Goal: Task Accomplishment & Management: Use online tool/utility

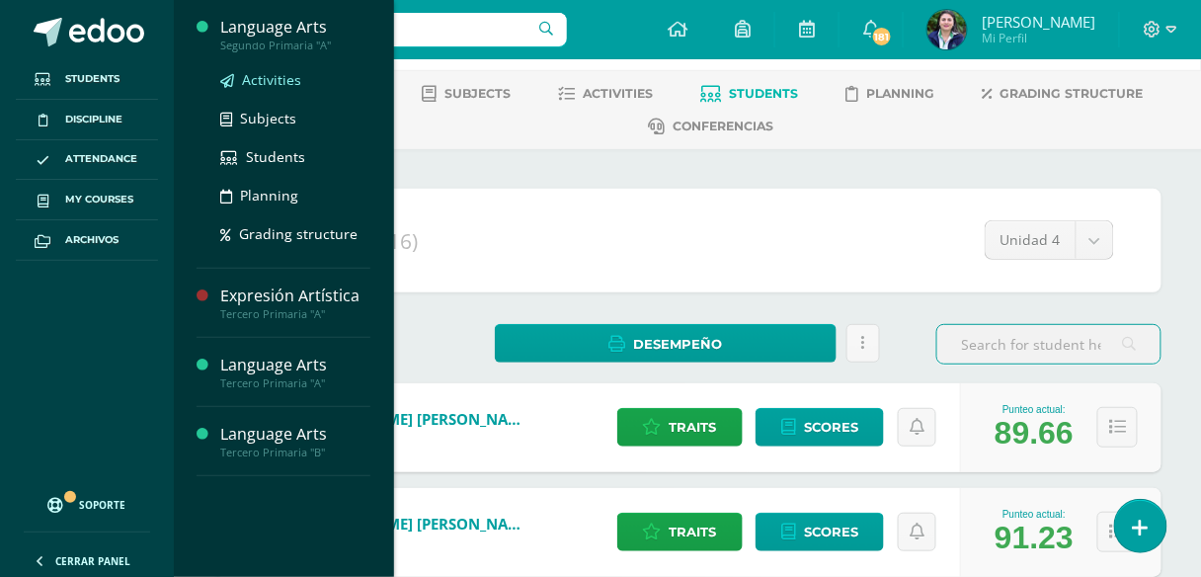
click at [276, 87] on span "Activities" at bounding box center [271, 79] width 59 height 19
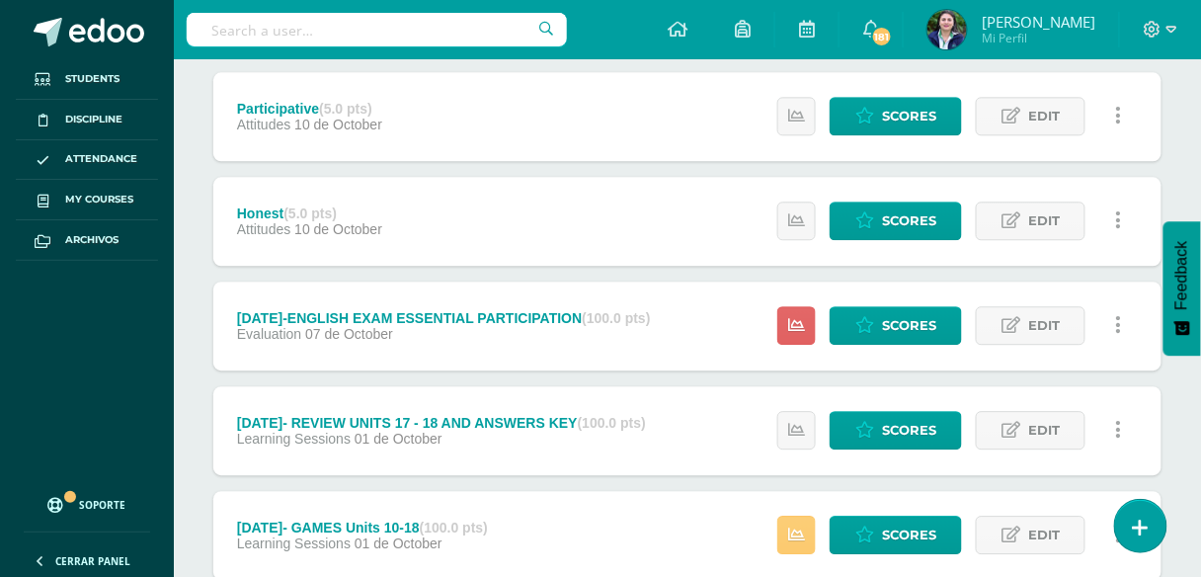
scroll to position [1178, 0]
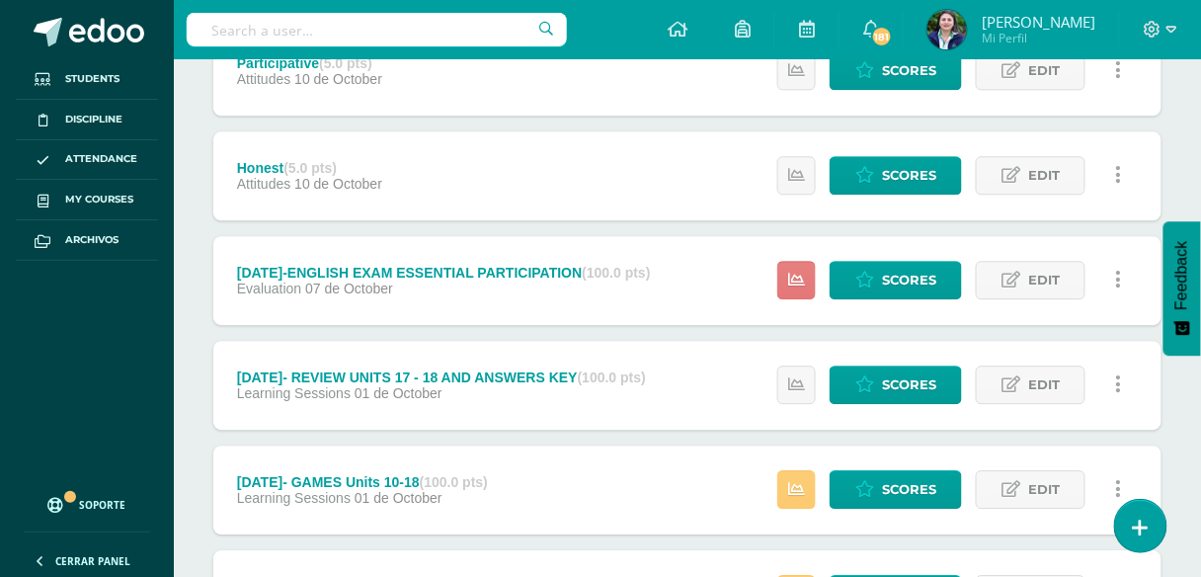
click at [800, 282] on icon at bounding box center [796, 280] width 17 height 17
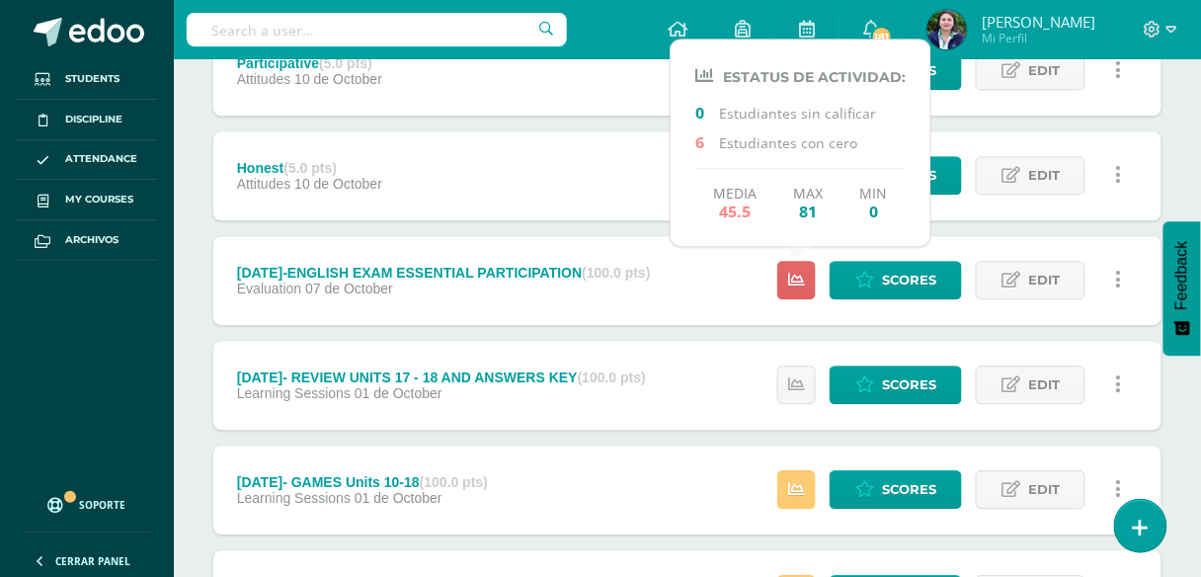
click at [734, 205] on span "45.5" at bounding box center [735, 211] width 43 height 19
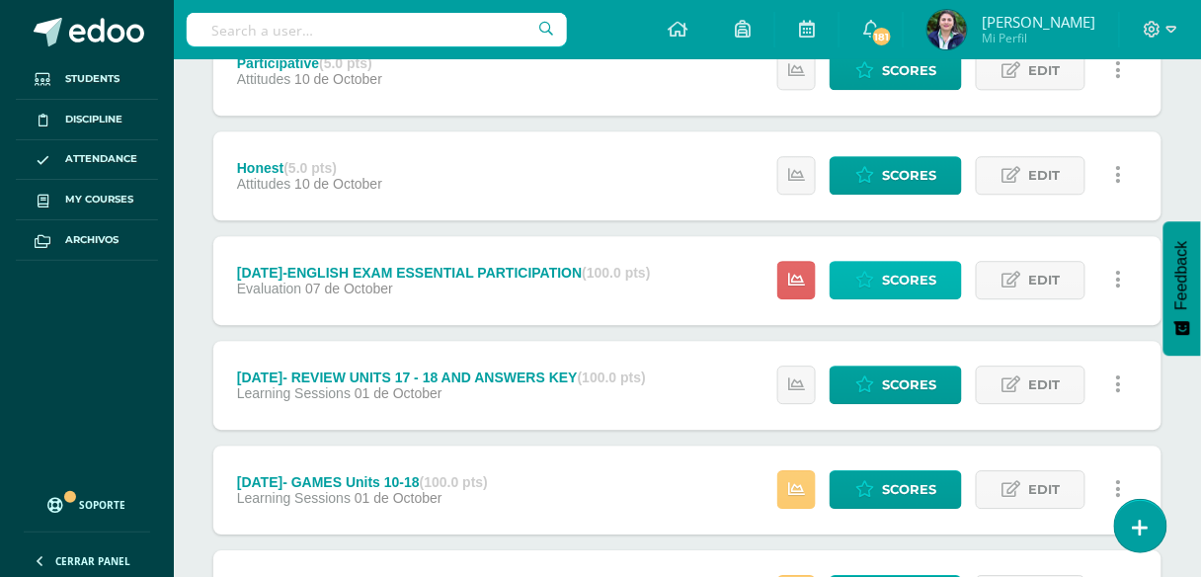
click at [904, 293] on span "Scores" at bounding box center [909, 280] width 54 height 37
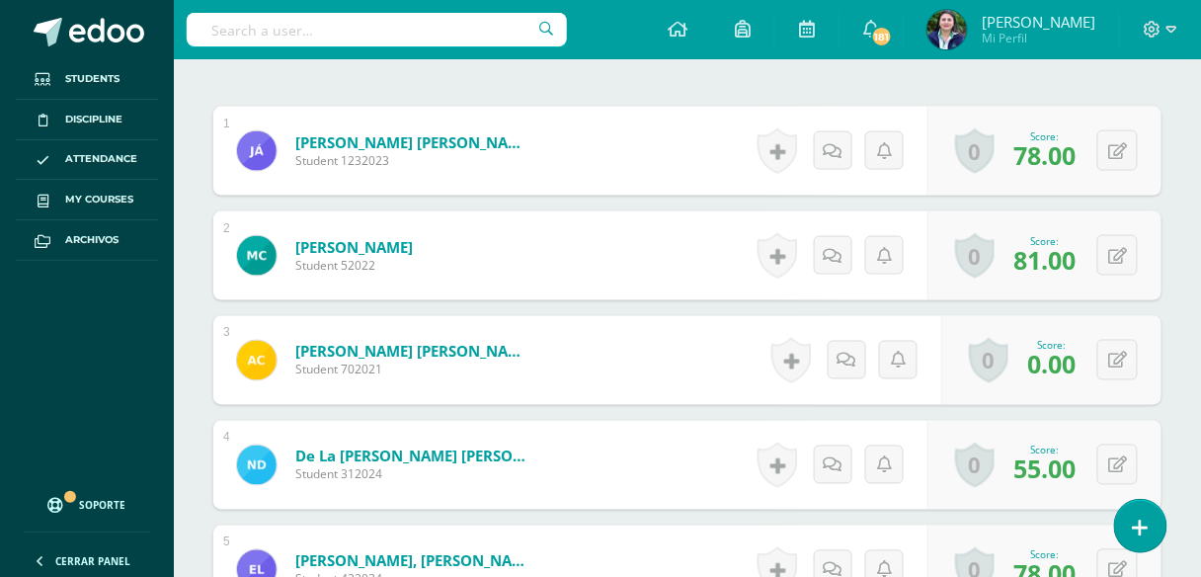
scroll to position [632, 0]
click at [1131, 359] on button at bounding box center [1118, 359] width 41 height 41
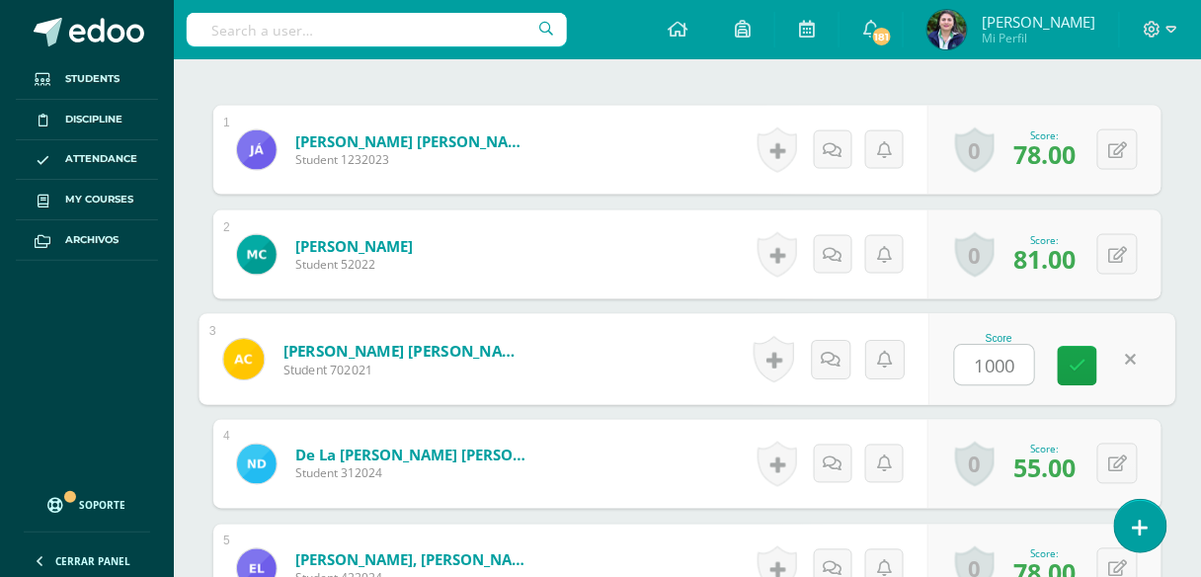
scroll to position [633, 0]
type input "100"
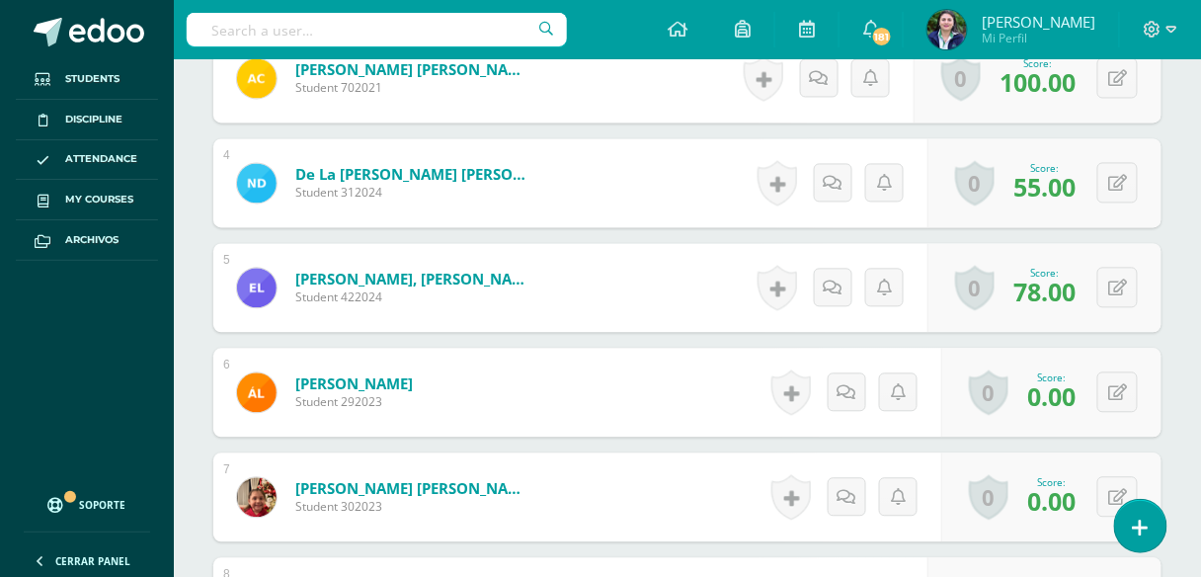
scroll to position [949, 0]
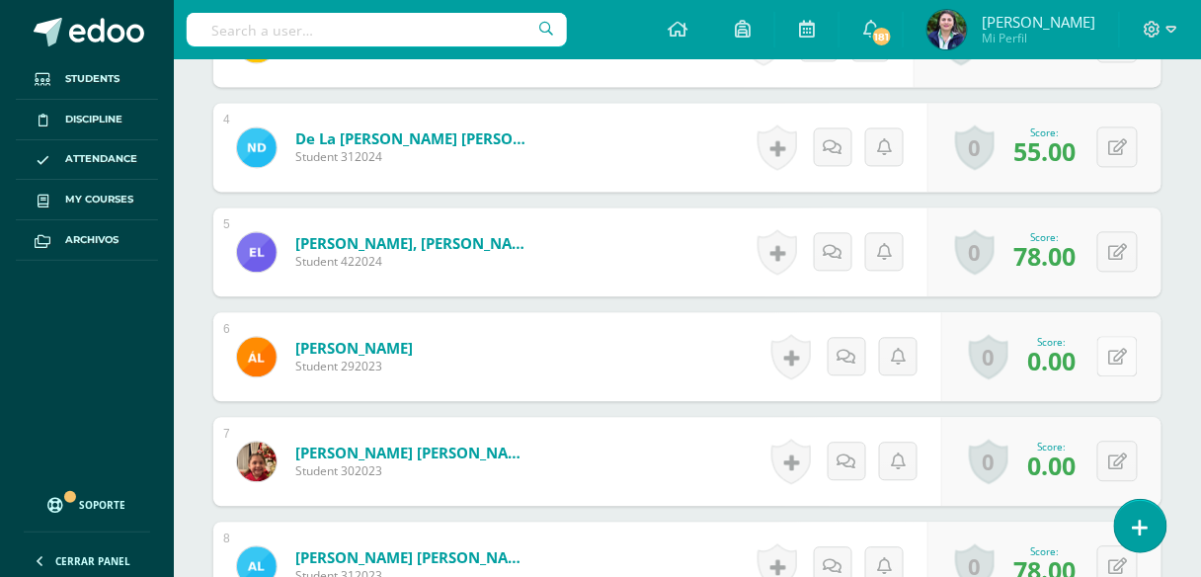
click at [1127, 353] on button at bounding box center [1118, 356] width 41 height 41
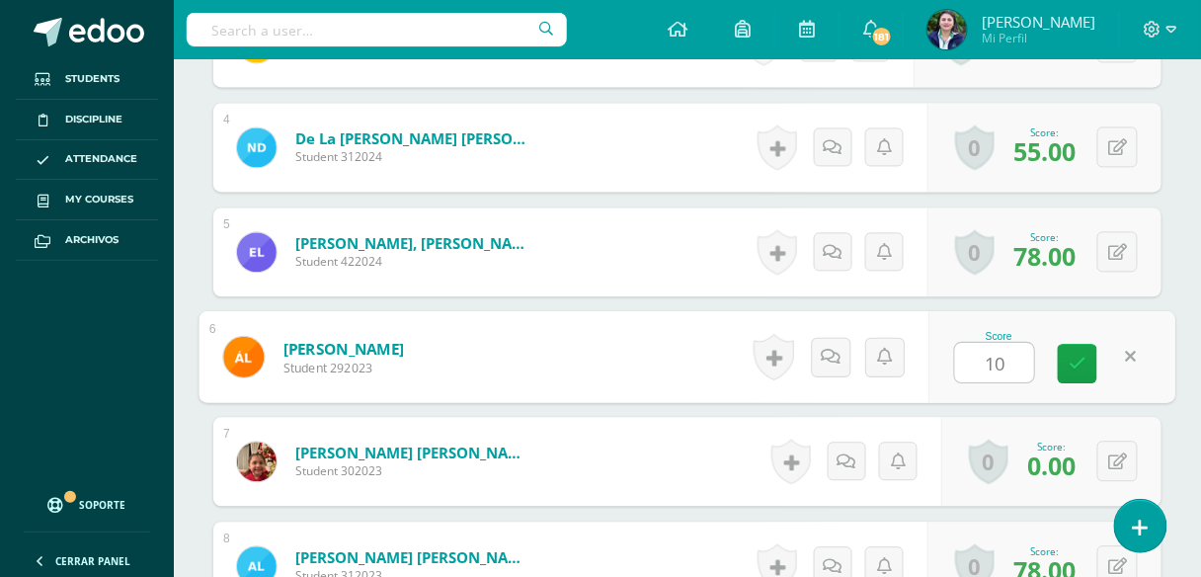
type input "100"
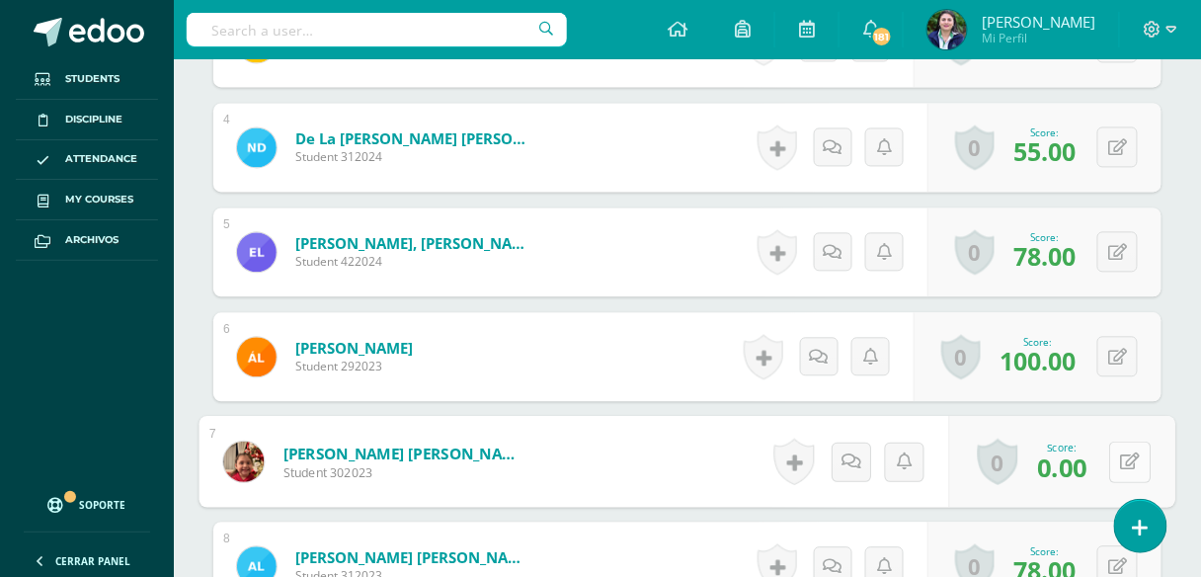
click at [1115, 454] on button at bounding box center [1130, 461] width 41 height 41
type input "100"
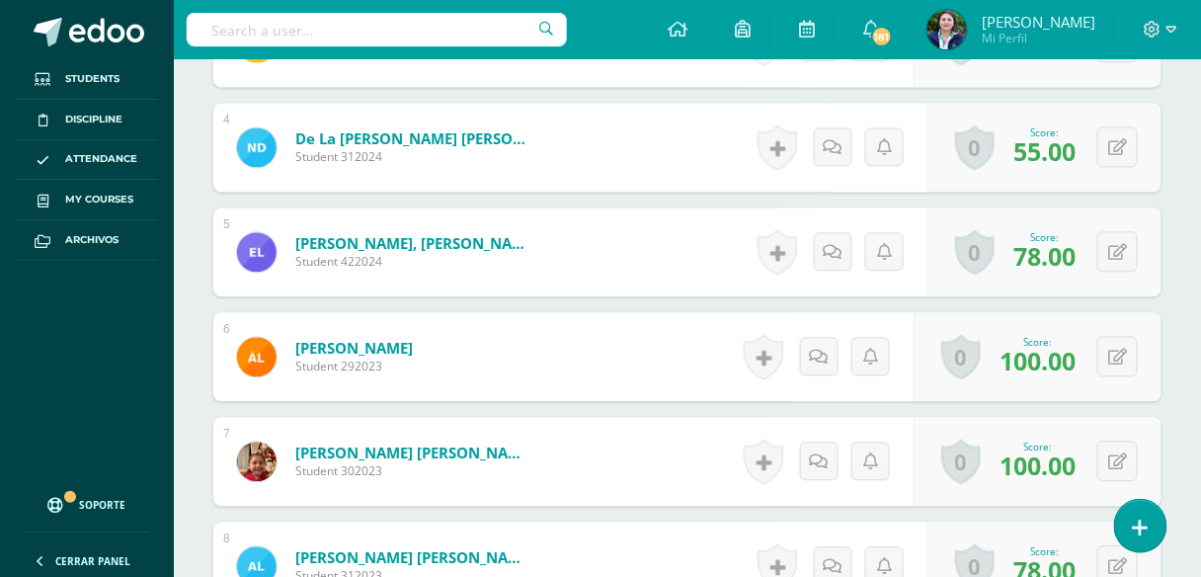
click at [1069, 451] on span "100.00" at bounding box center [1038, 466] width 76 height 34
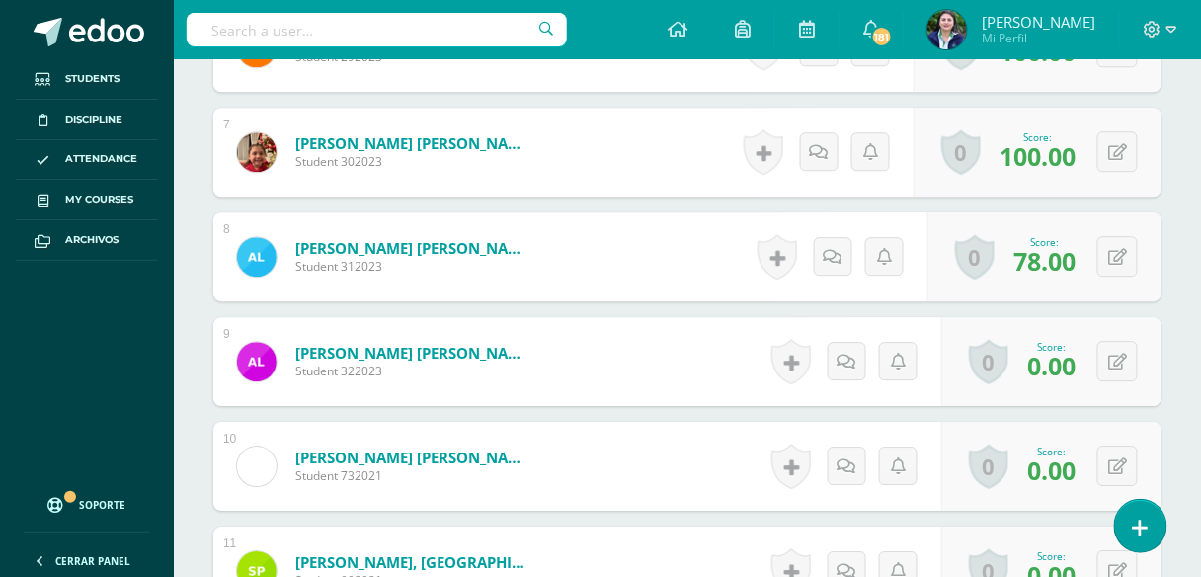
scroll to position [1266, 0]
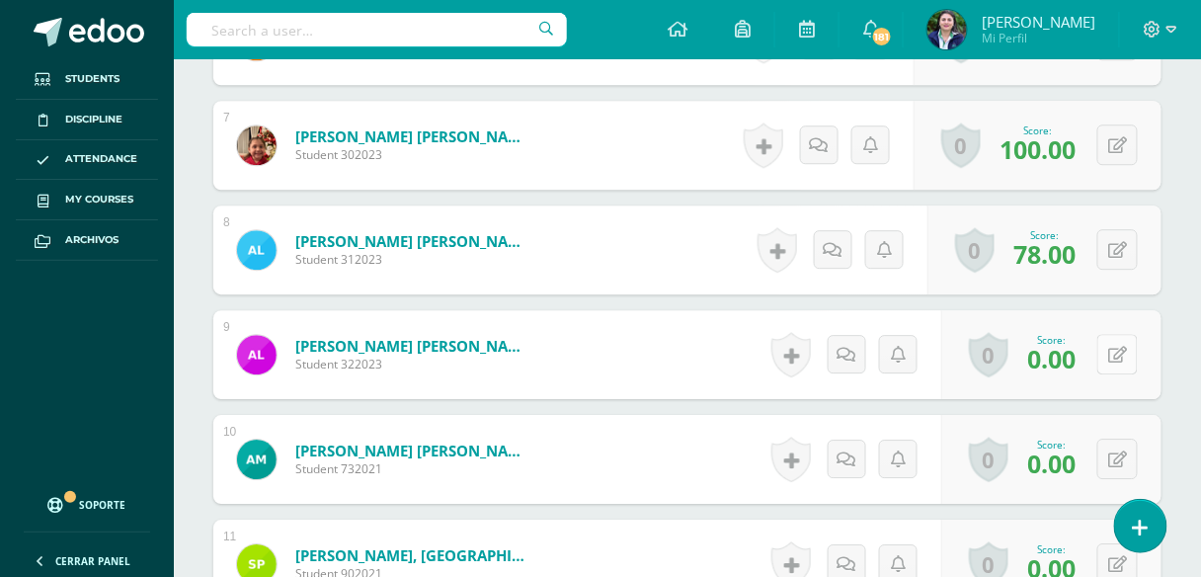
click at [1123, 347] on icon at bounding box center [1117, 355] width 19 height 17
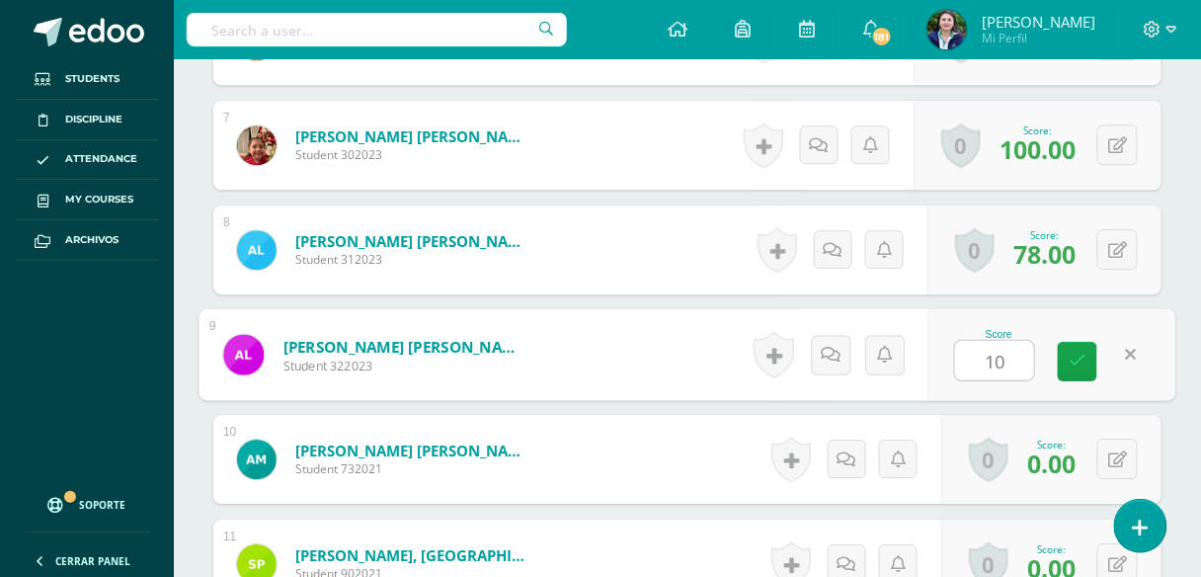
type input "100"
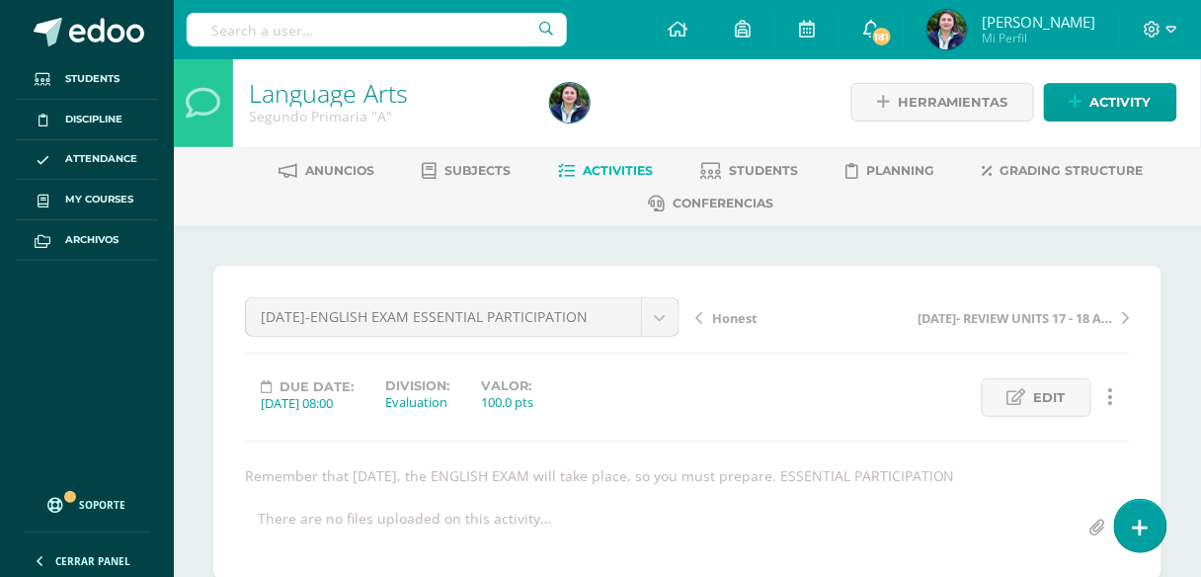
scroll to position [0, 0]
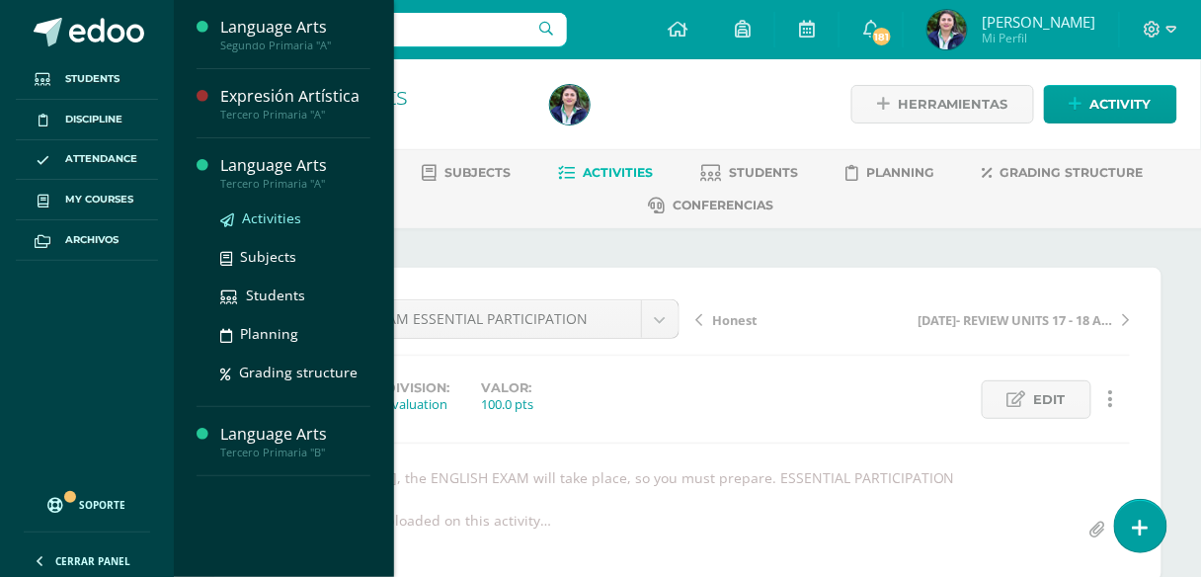
click at [260, 216] on span "Activities" at bounding box center [271, 217] width 59 height 19
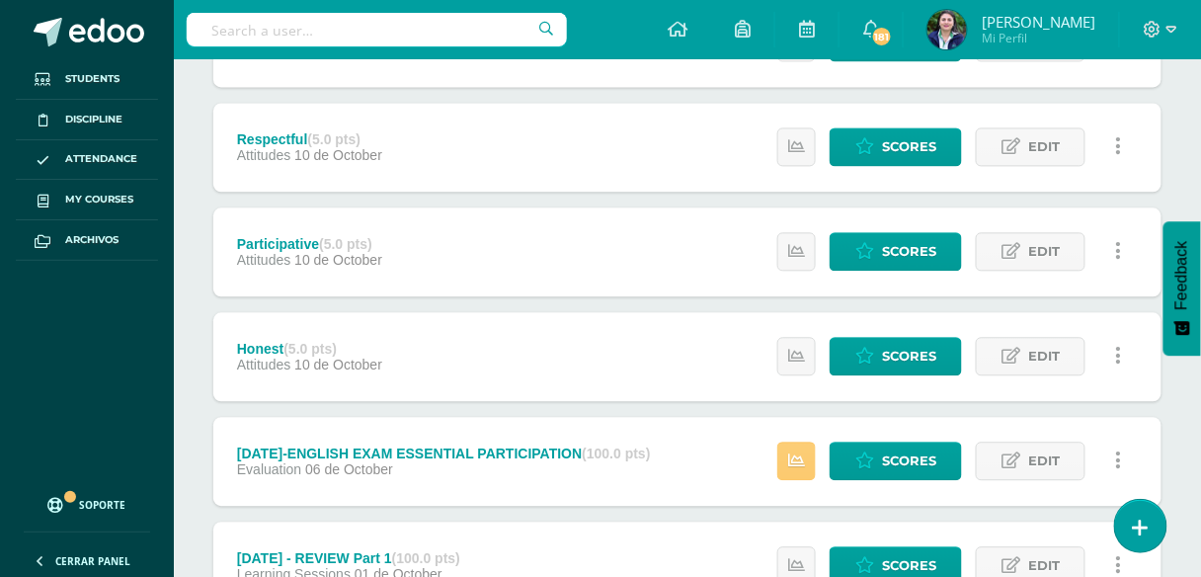
scroll to position [1099, 0]
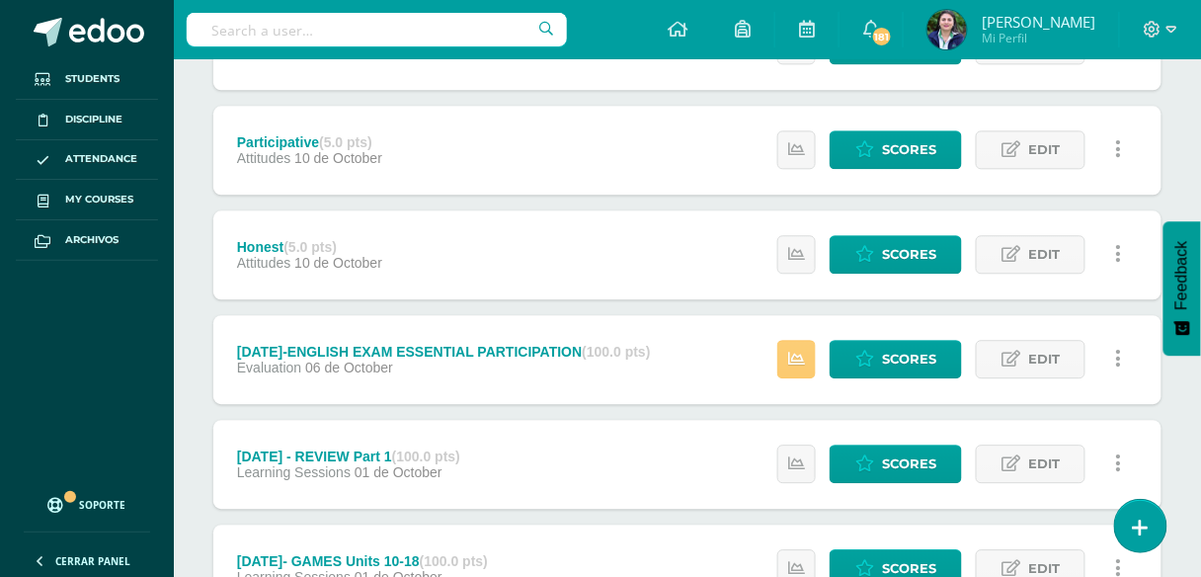
click at [798, 334] on div "Estatus de Actividad: 0 Estudiantes sin calificar 3 Estudiantes con cero Media …" at bounding box center [955, 359] width 414 height 89
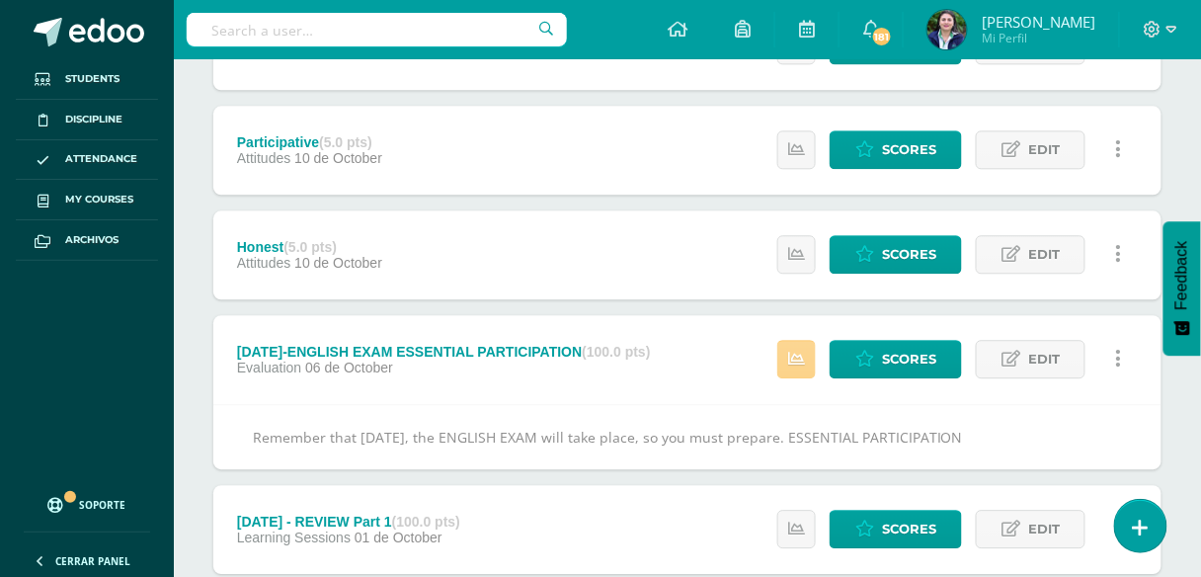
click at [794, 360] on icon at bounding box center [796, 359] width 17 height 17
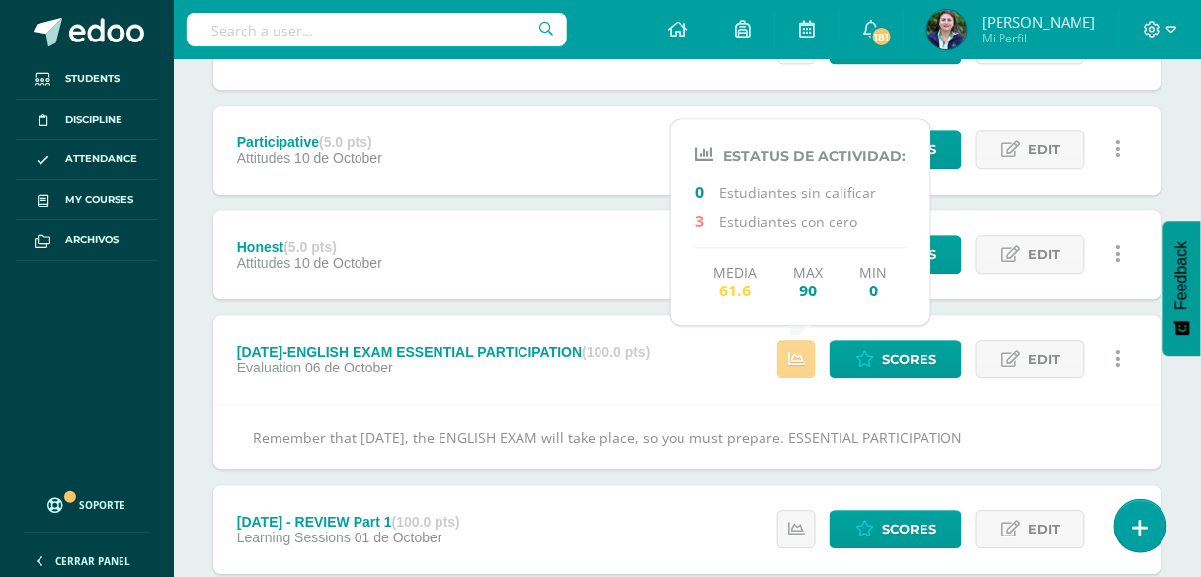
click at [797, 352] on icon at bounding box center [796, 359] width 17 height 17
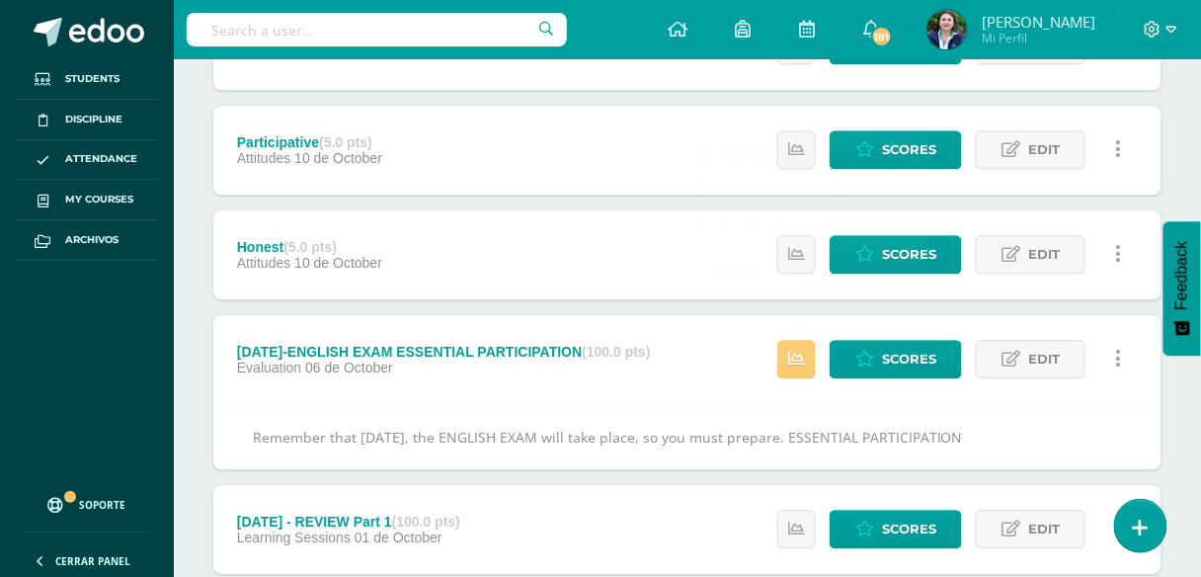
click at [523, 380] on div "TOMORROW-ENGLISH EXAM ESSENTIAL PARTICIPATION (100.0 pts) Evaluation 06 de Octo…" at bounding box center [443, 359] width 461 height 89
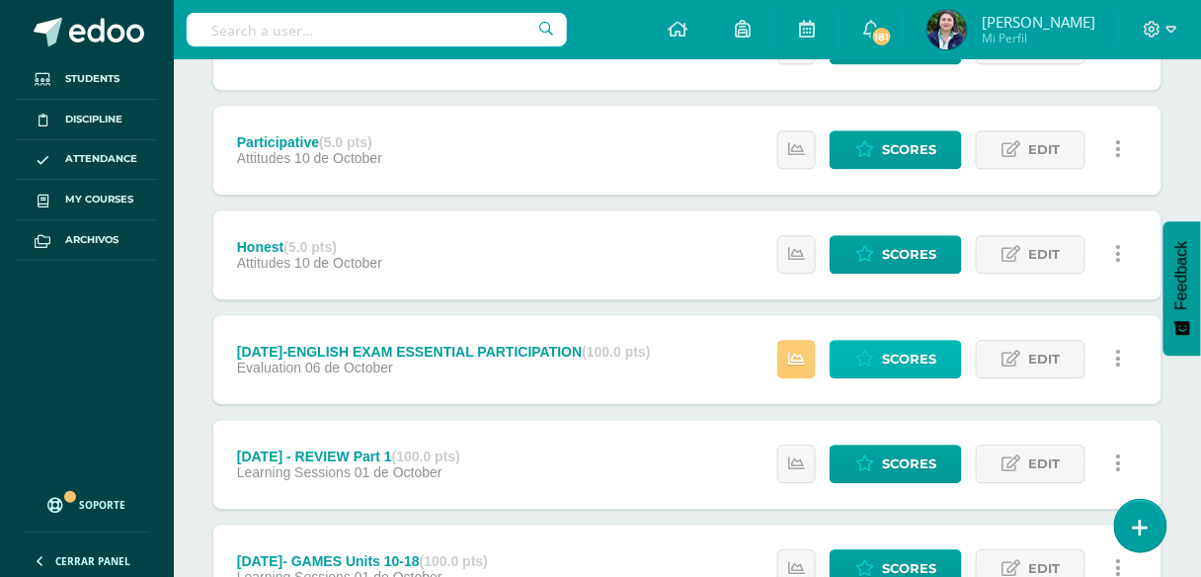
click at [919, 366] on span "Scores" at bounding box center [909, 359] width 54 height 37
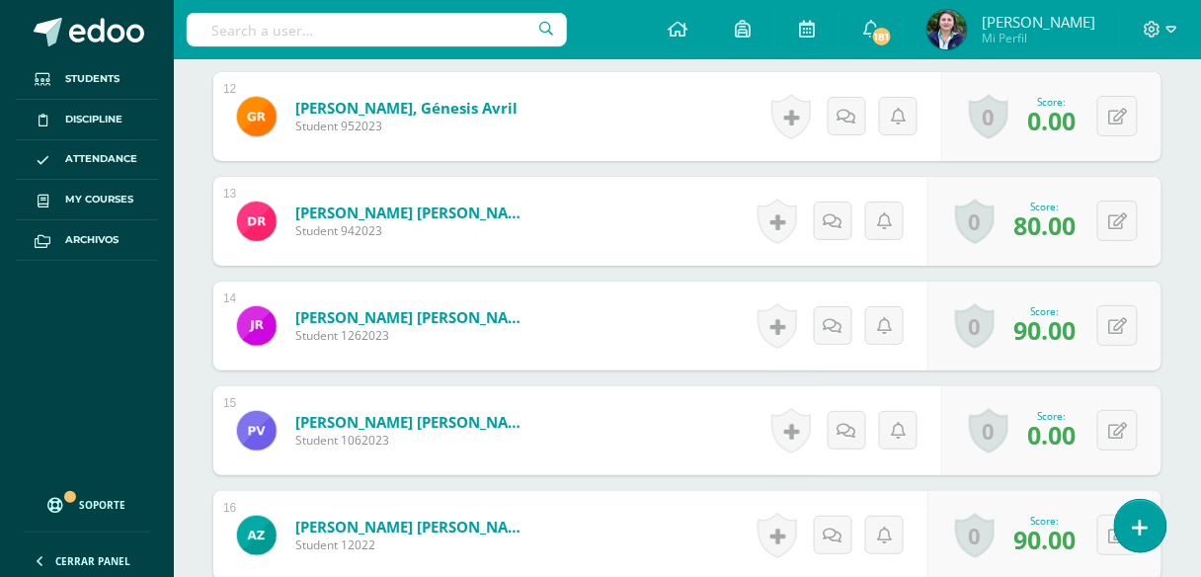
scroll to position [1897, 0]
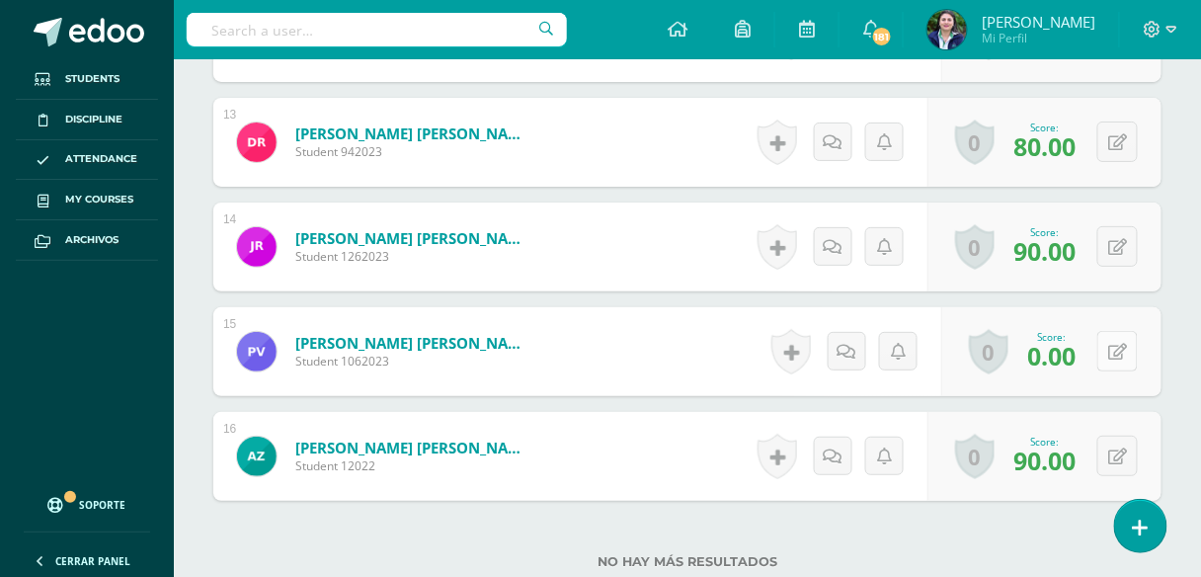
click at [1113, 350] on button at bounding box center [1118, 351] width 41 height 41
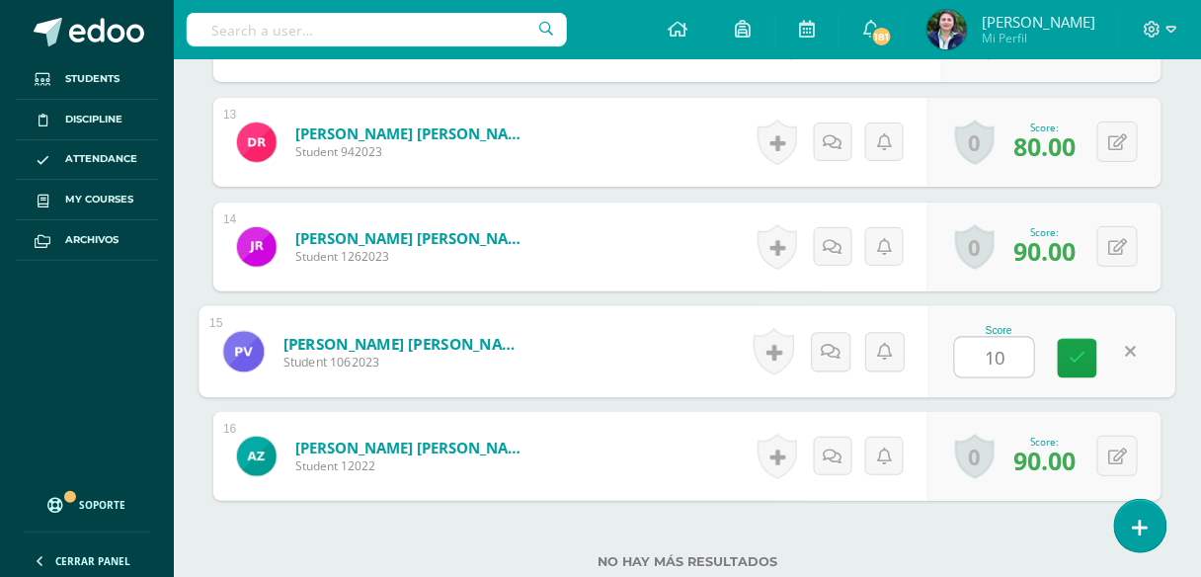
type input "100"
click at [1078, 350] on icon at bounding box center [1078, 358] width 18 height 17
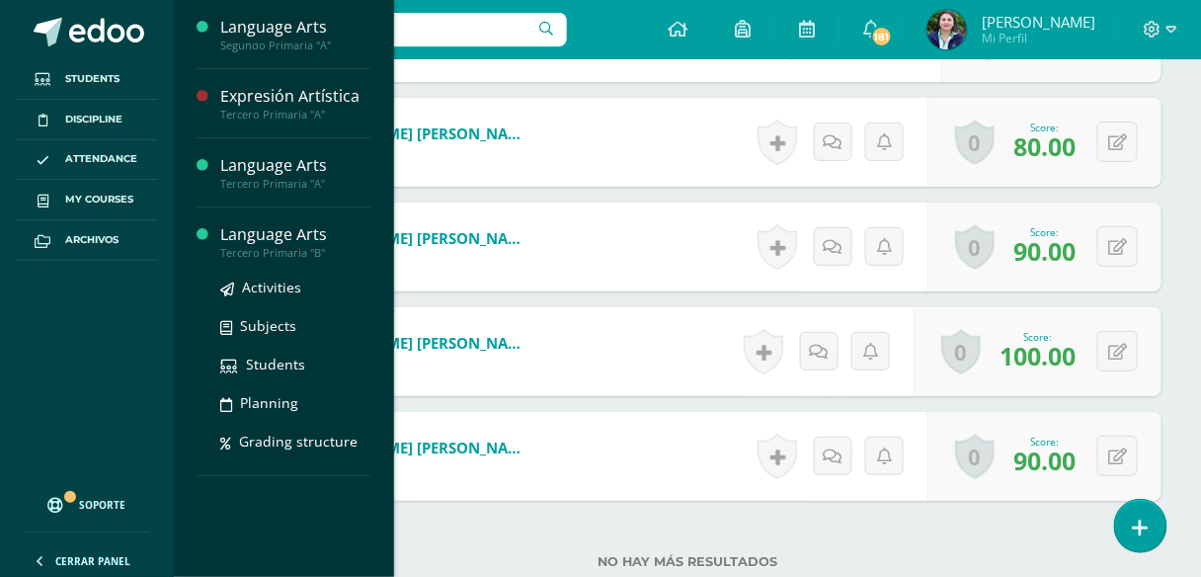
click at [304, 239] on div "Language Arts" at bounding box center [295, 234] width 150 height 23
click at [276, 286] on span "Activities" at bounding box center [271, 287] width 59 height 19
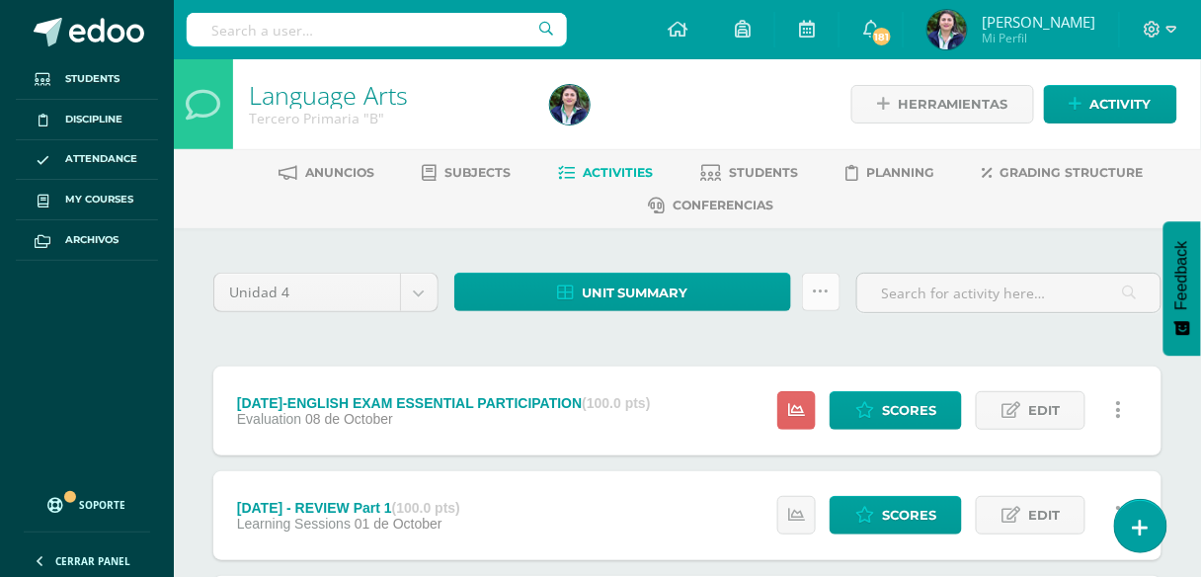
click at [822, 289] on icon at bounding box center [821, 292] width 17 height 17
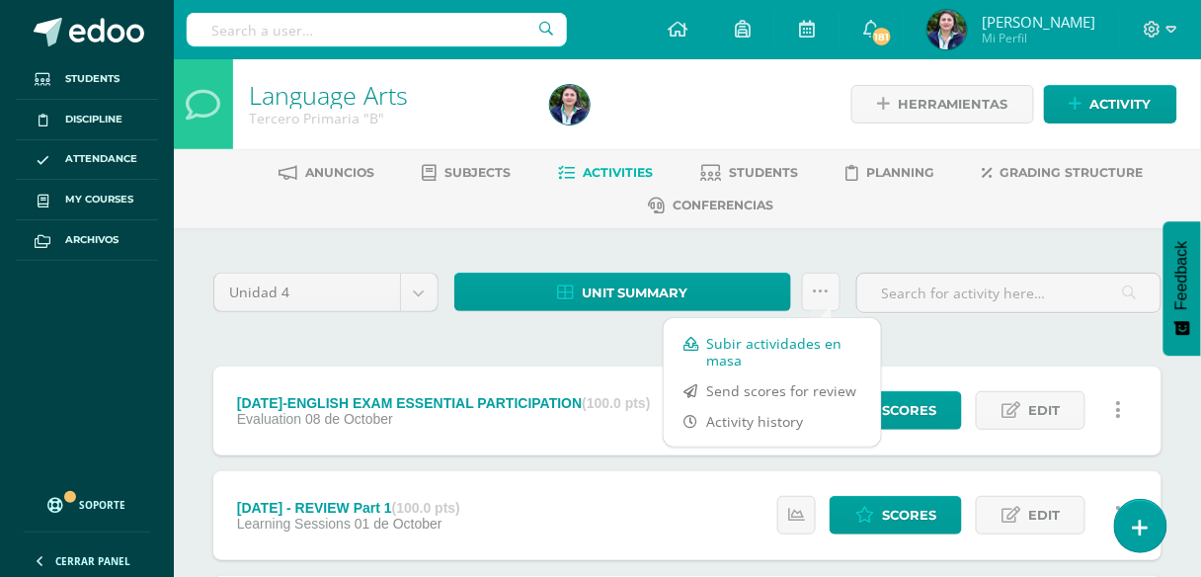
click at [775, 348] on link "Subir actividades en masa" at bounding box center [772, 351] width 217 height 47
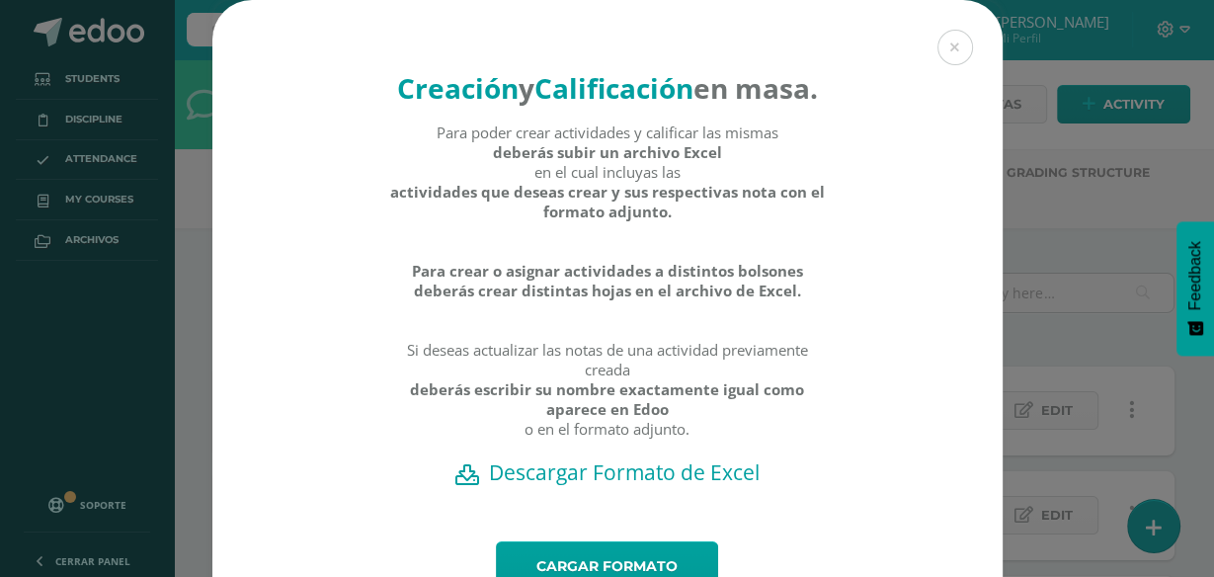
click at [570, 486] on h2 "Descargar Formato de Excel" at bounding box center [607, 472] width 721 height 28
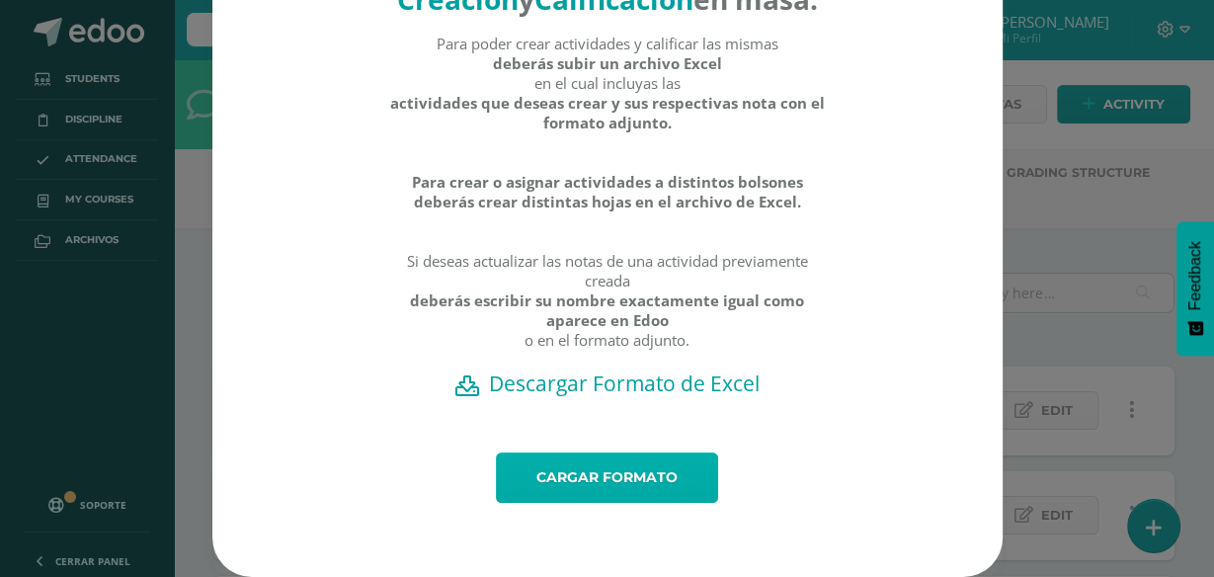
scroll to position [136, 0]
click at [619, 475] on link "Cargar formato" at bounding box center [607, 477] width 222 height 50
